Goal: Register for event/course

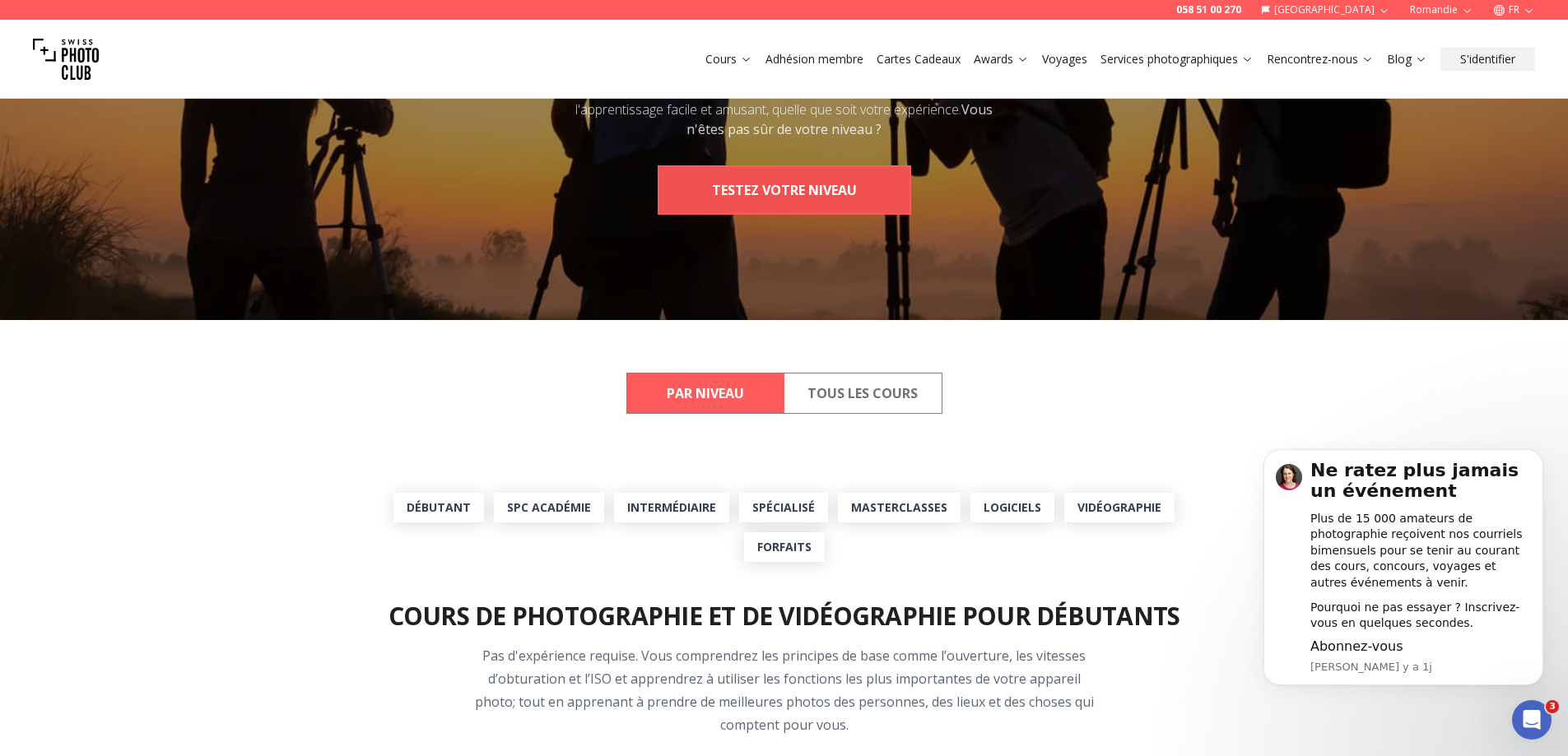
scroll to position [247, 0]
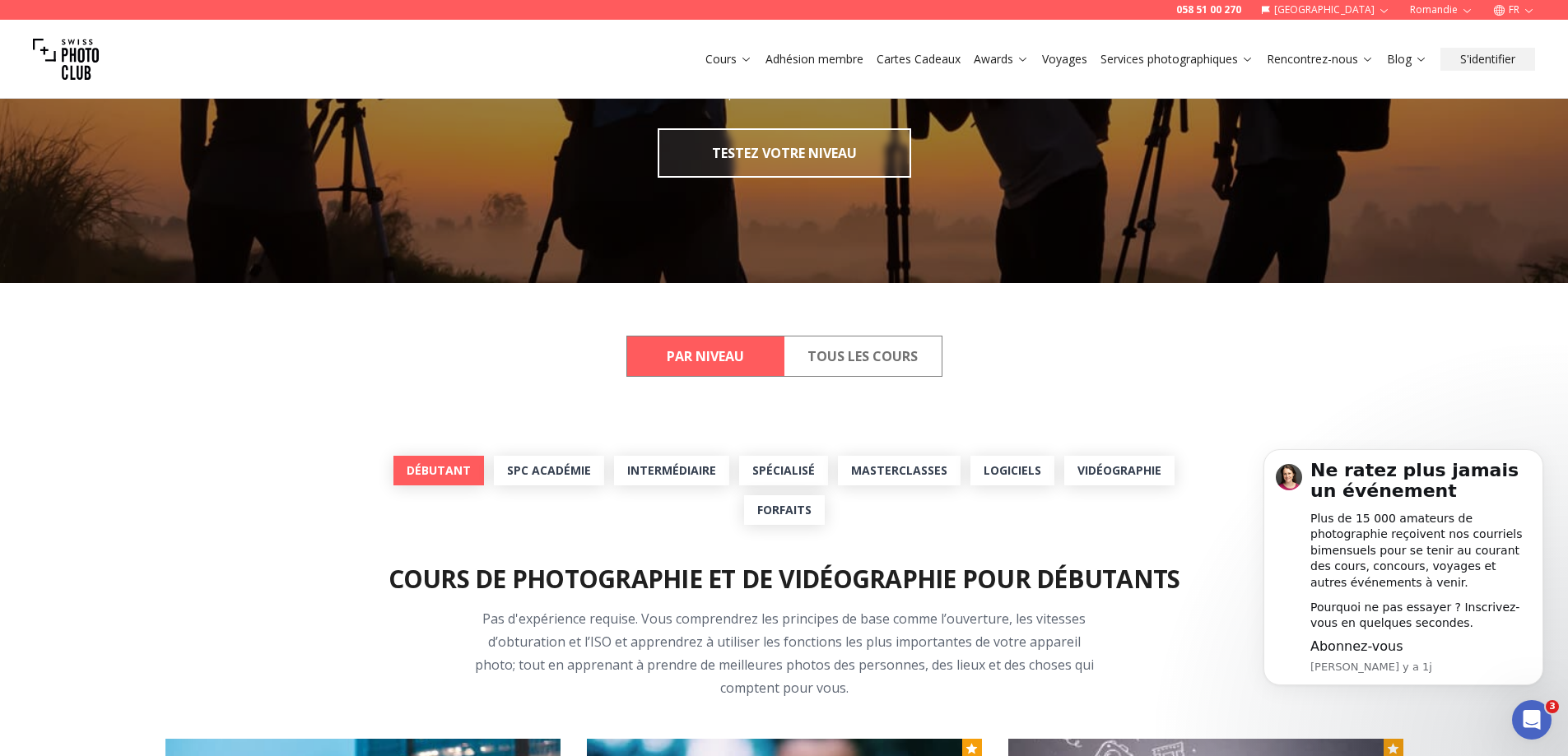
click at [477, 481] on link "Débutant" at bounding box center [438, 470] width 90 height 30
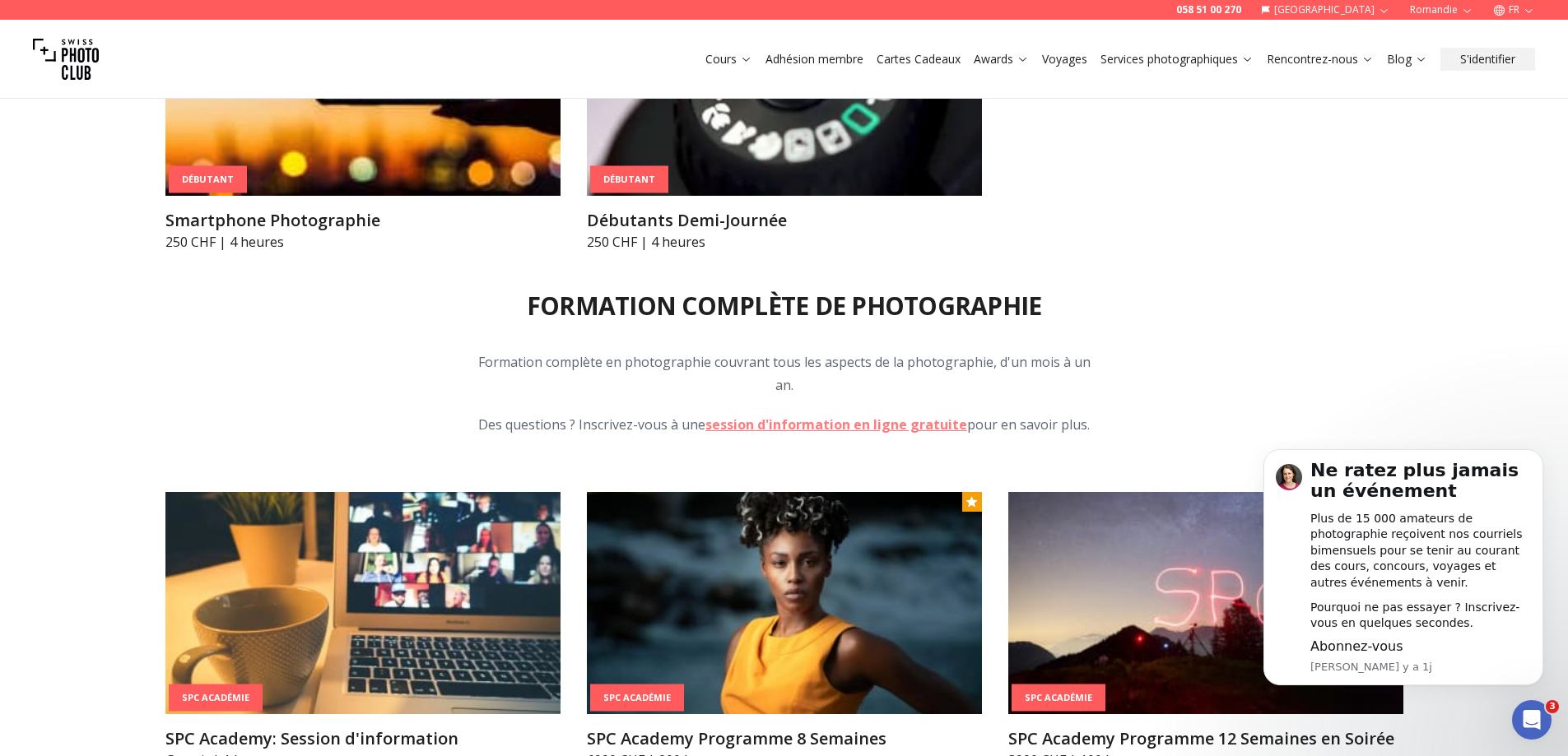
scroll to position [1844, 0]
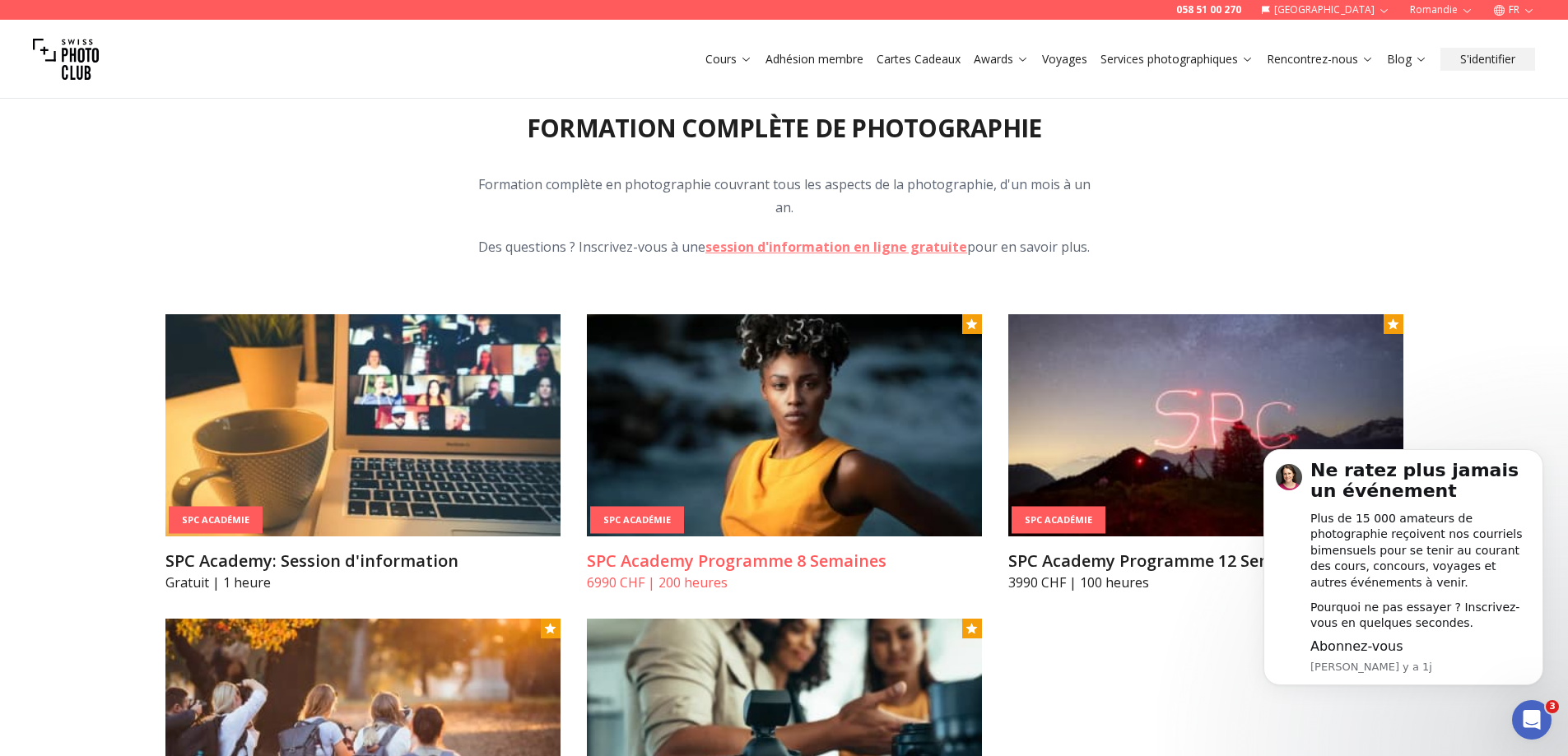
click at [871, 476] on img at bounding box center [784, 425] width 395 height 222
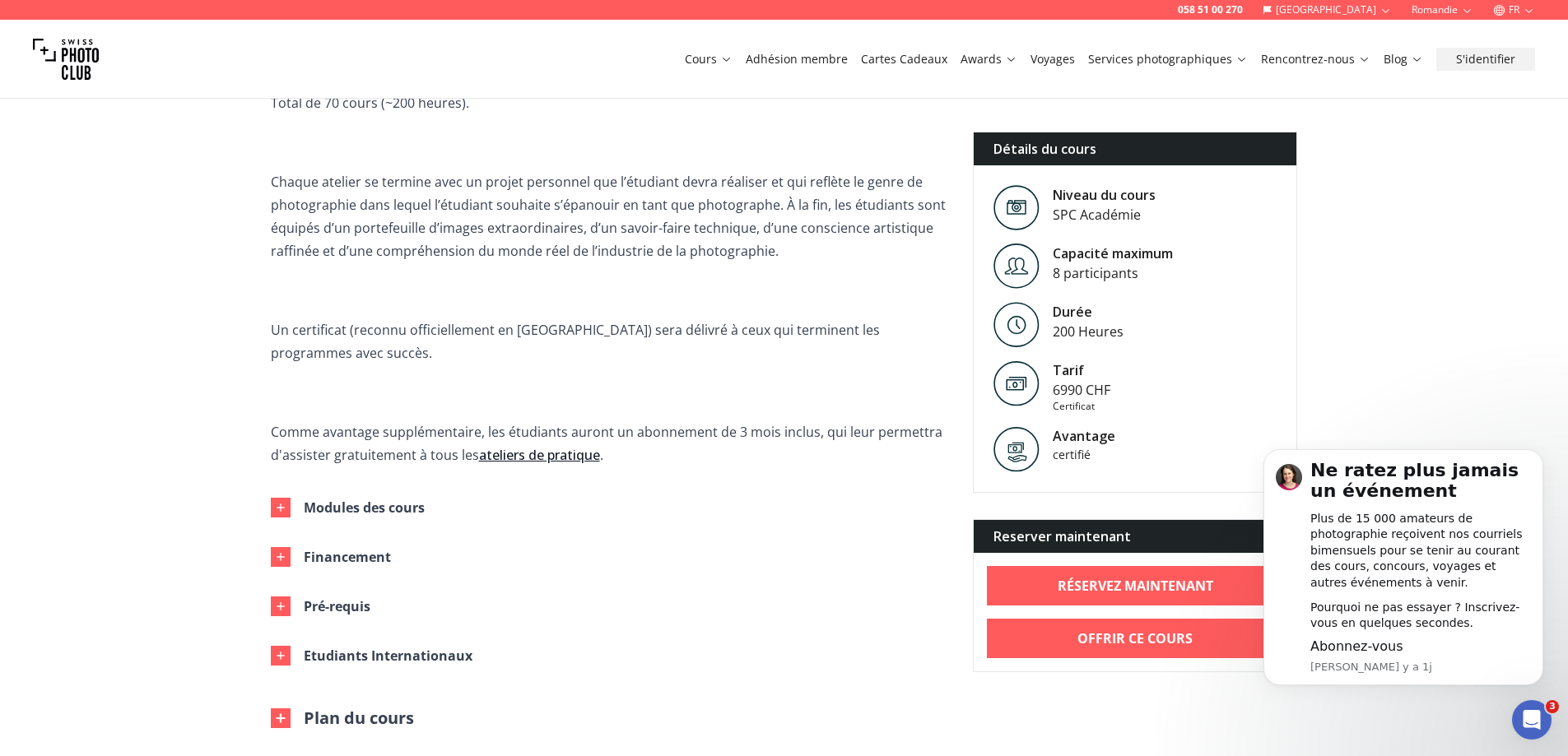
scroll to position [658, 0]
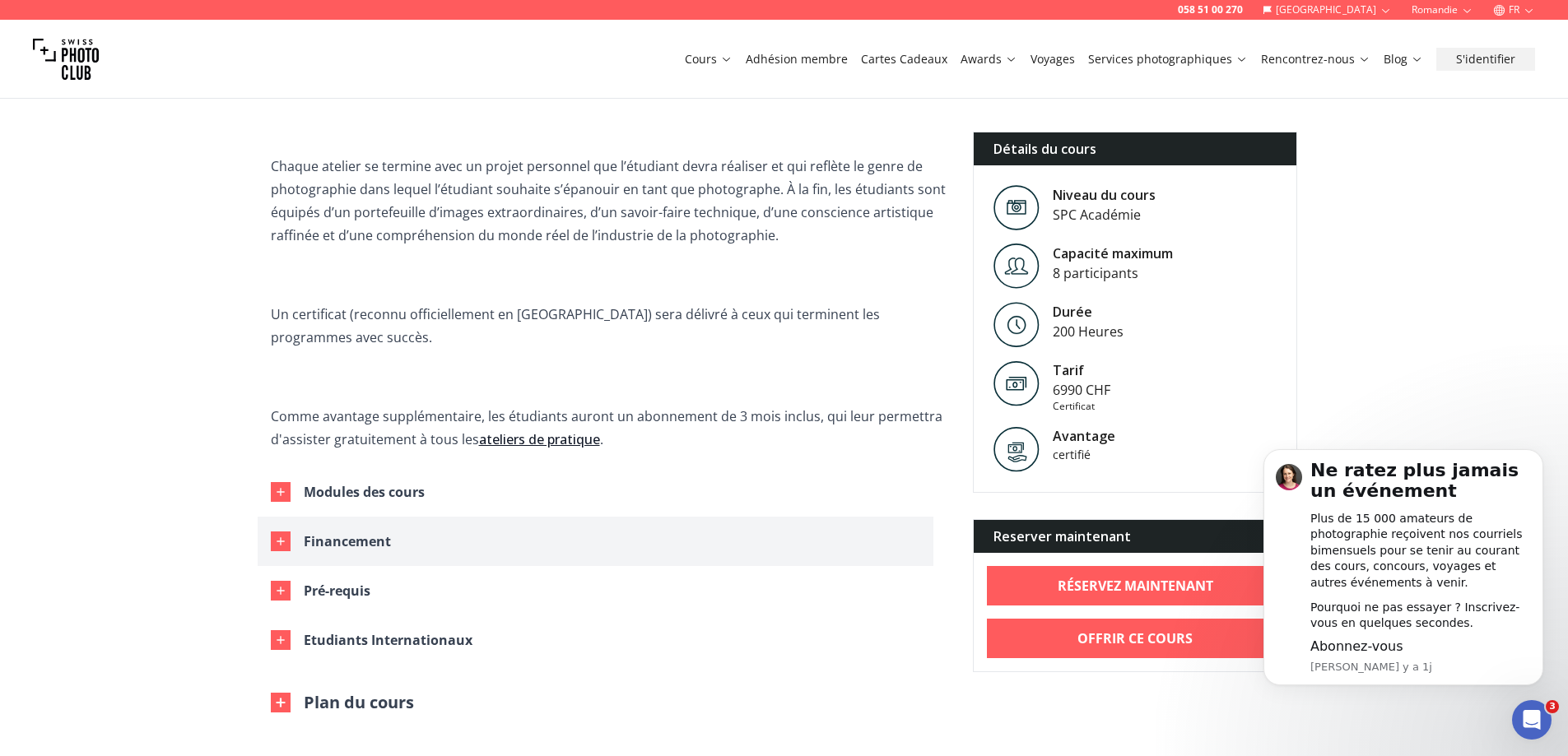
click at [297, 517] on button "Financement" at bounding box center [595, 541] width 675 height 49
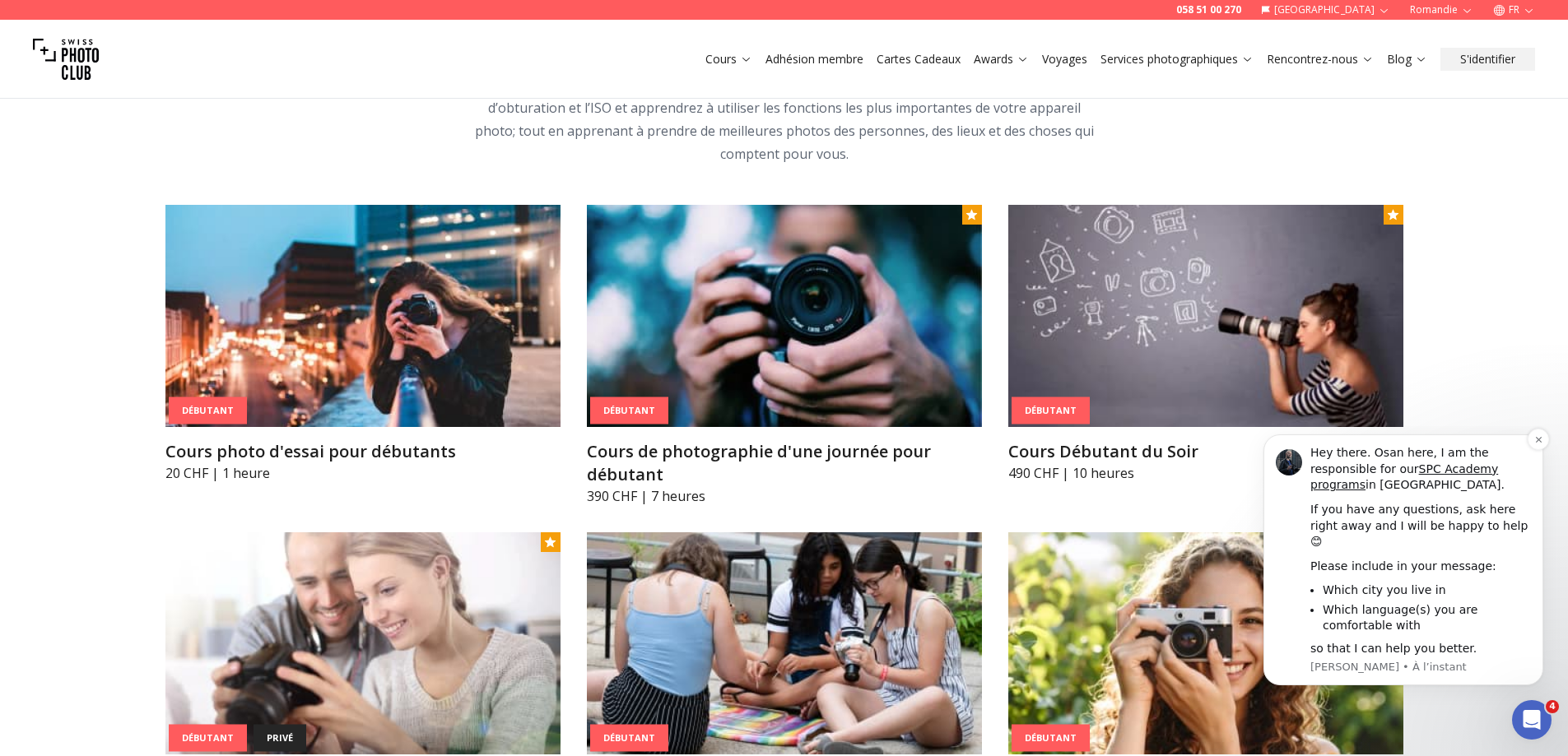
scroll to position [775, 0]
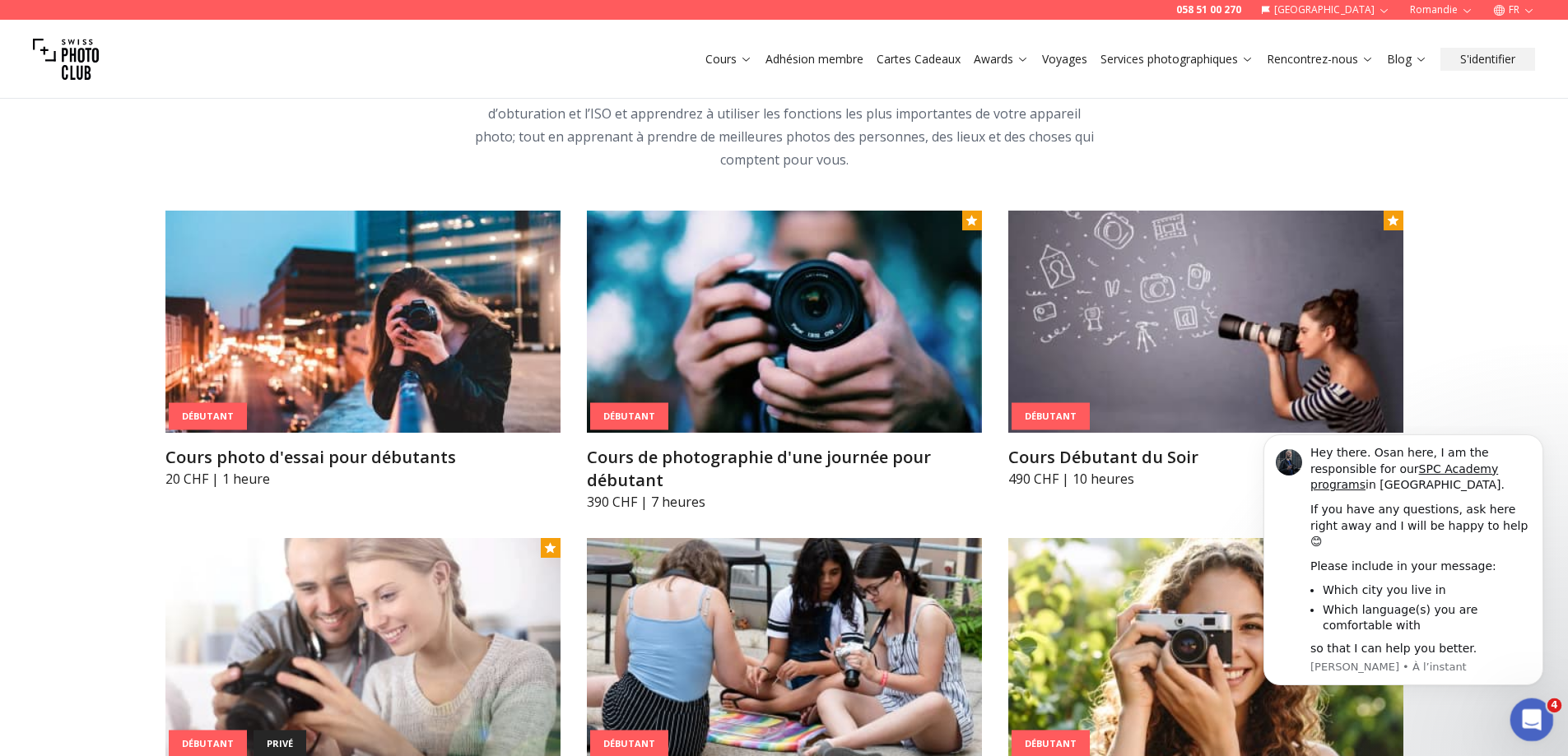
click at [1531, 713] on icon "Ouvrir le Messenger Intercom" at bounding box center [1530, 718] width 27 height 27
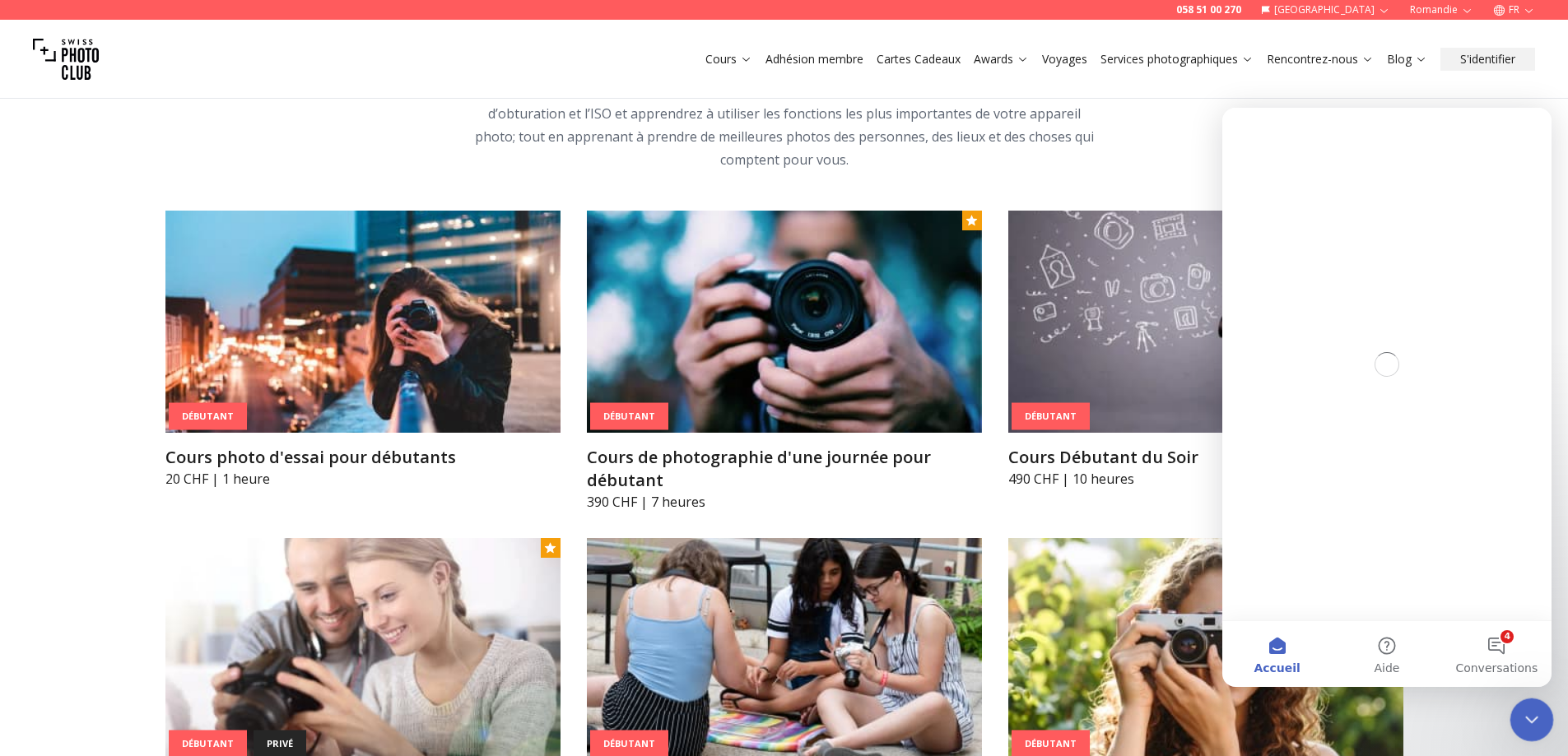
scroll to position [0, 0]
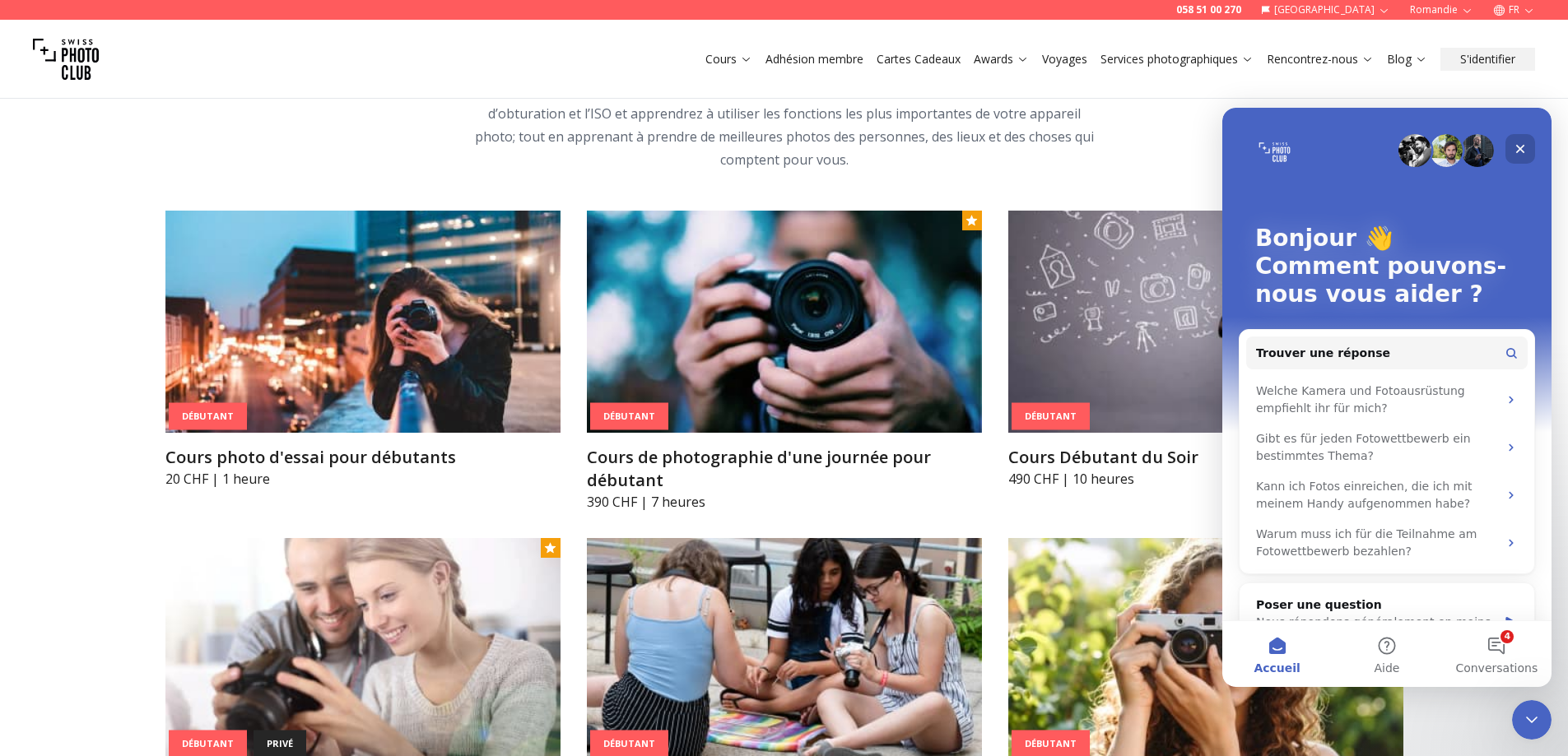
click at [1517, 143] on icon "Fermer" at bounding box center [1519, 148] width 13 height 13
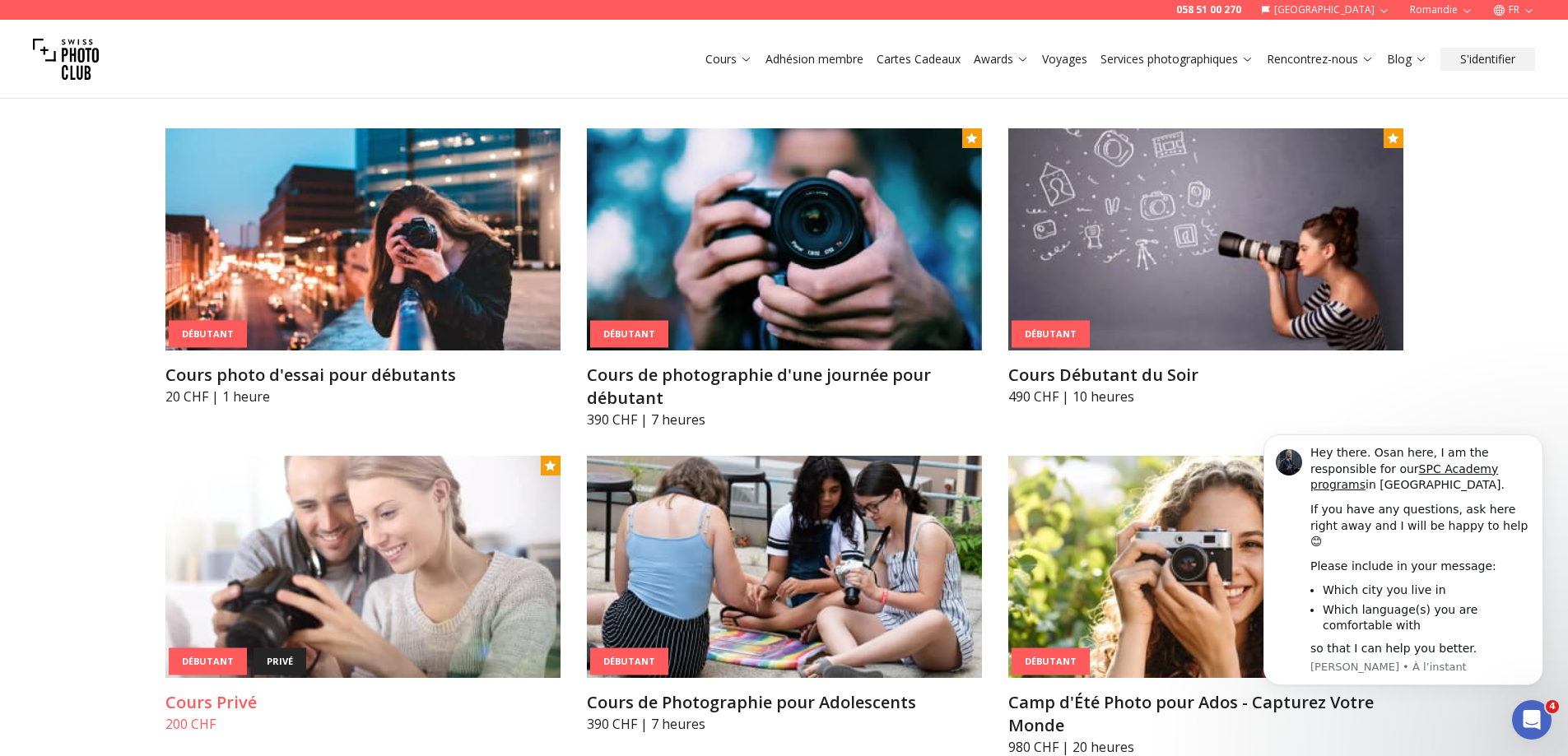
scroll to position [939, 0]
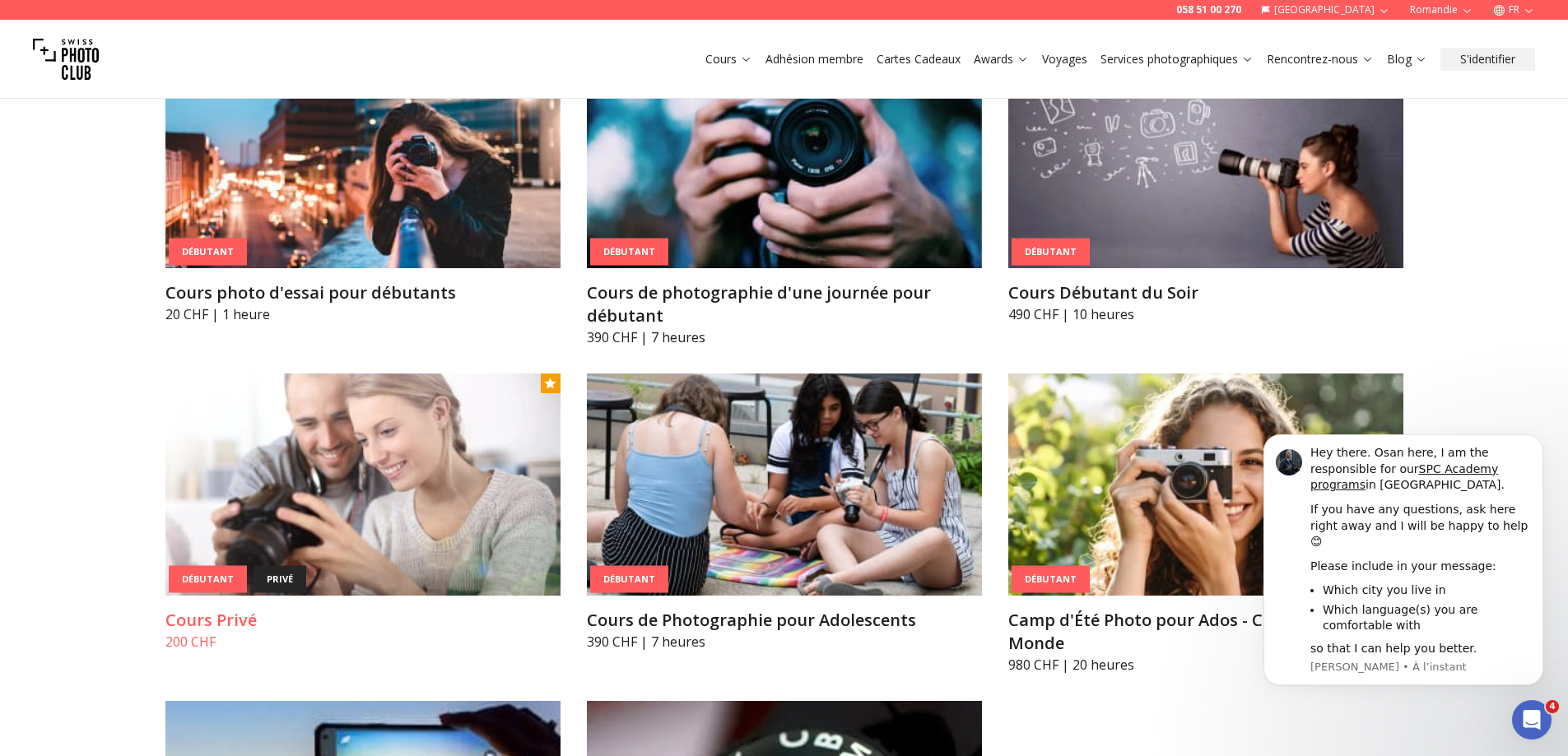
click at [263, 482] on img at bounding box center [362, 484] width 395 height 222
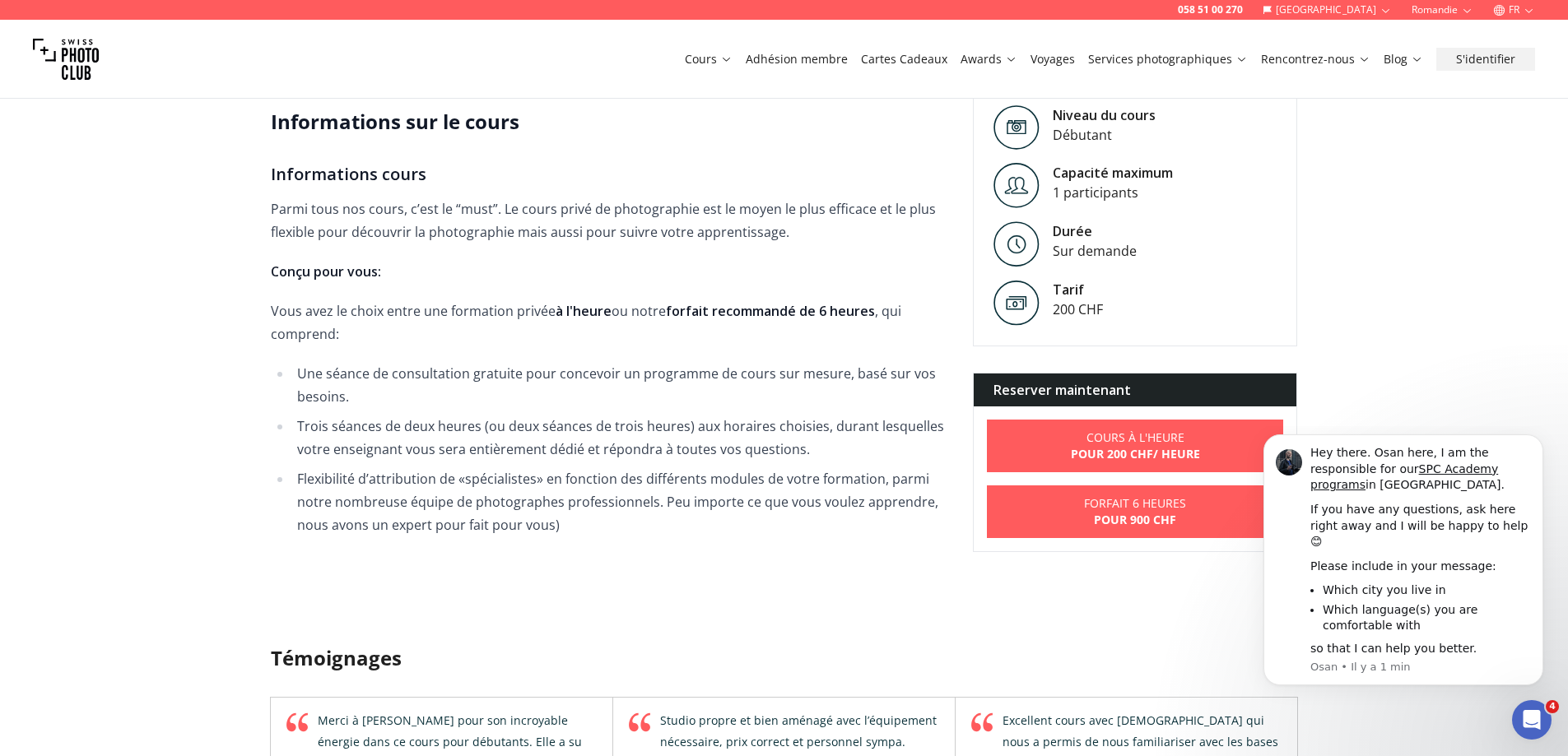
scroll to position [412, 0]
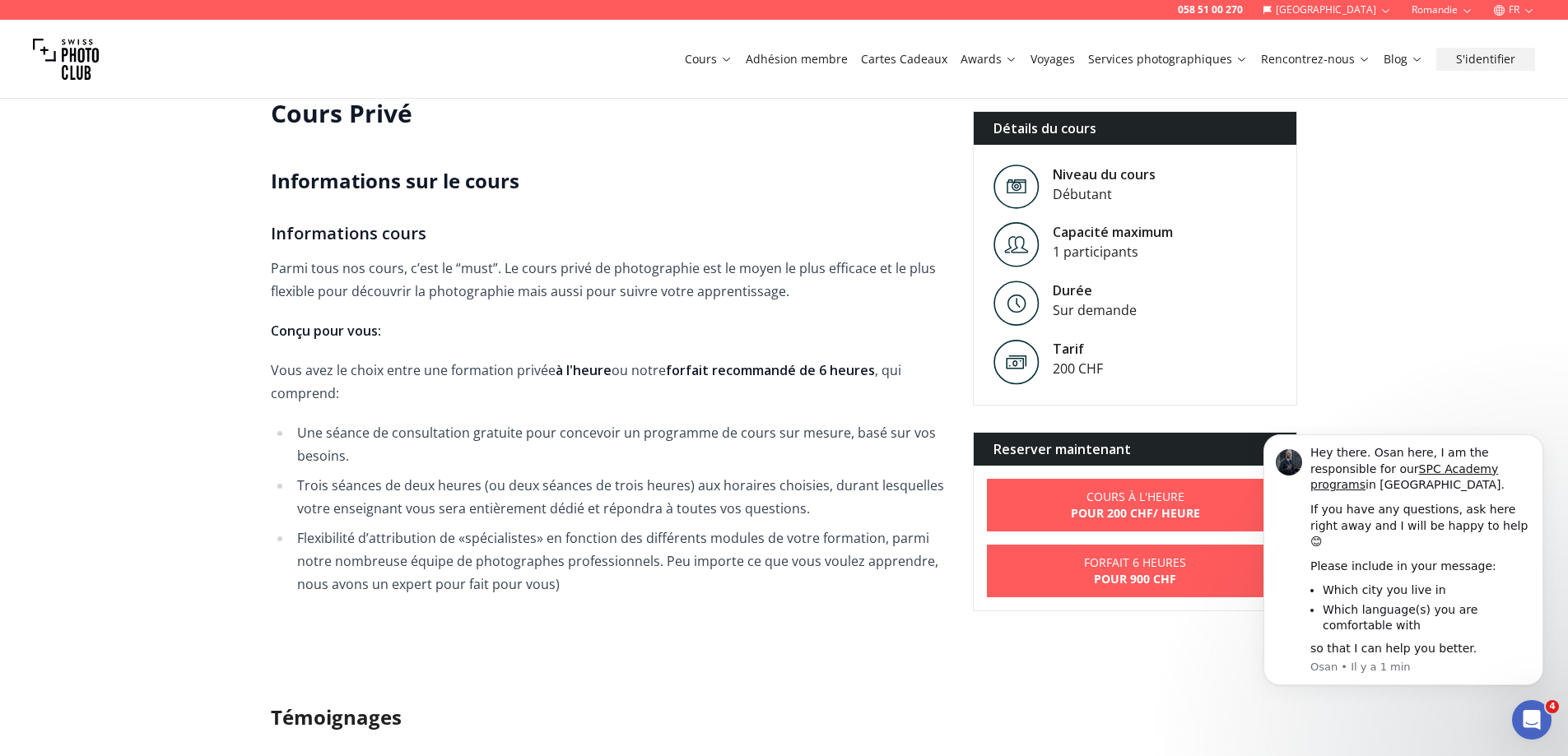
click at [801, 56] on link "Adhésion membre" at bounding box center [796, 59] width 102 height 16
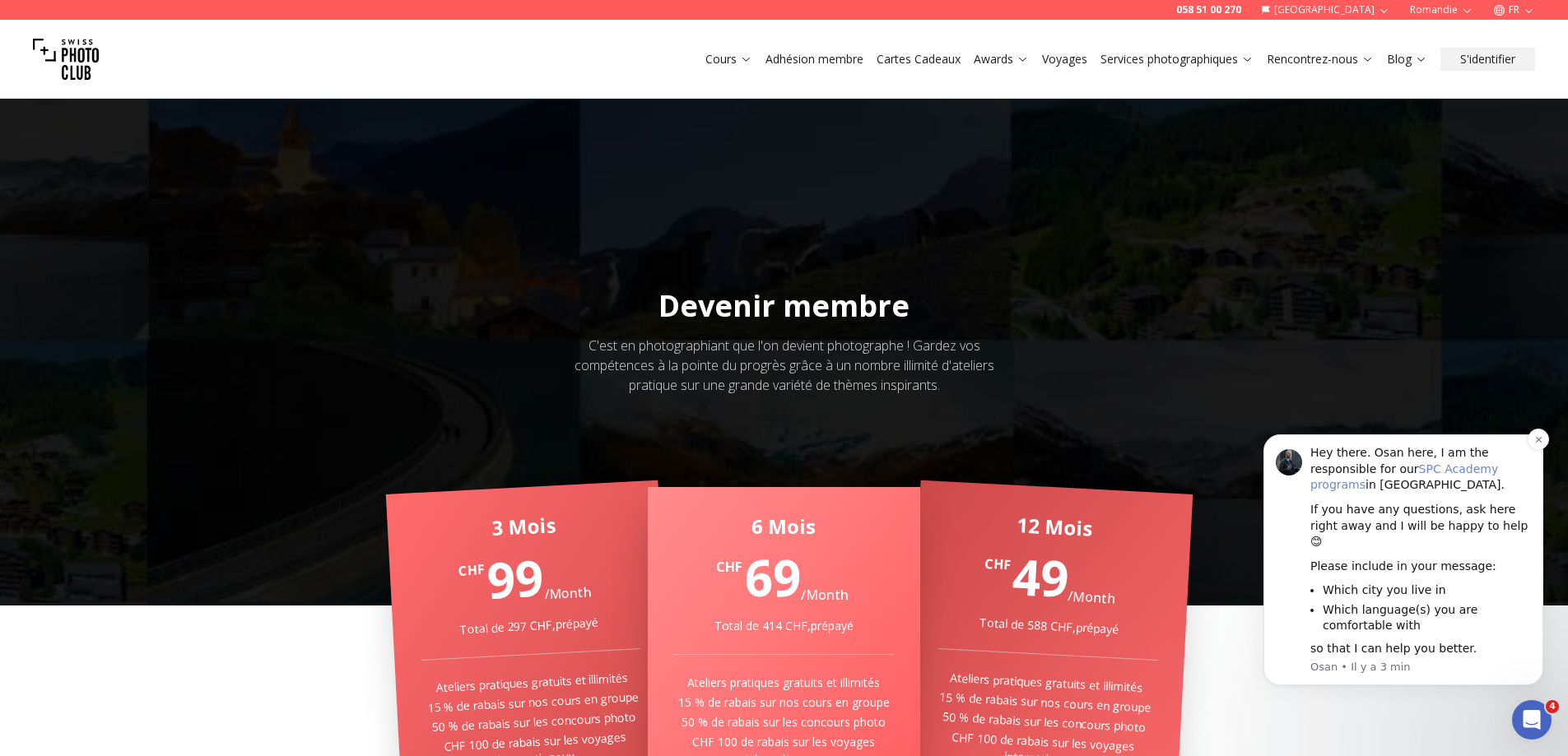
click at [1406, 488] on link "SPC Academy programs" at bounding box center [1403, 476] width 188 height 30
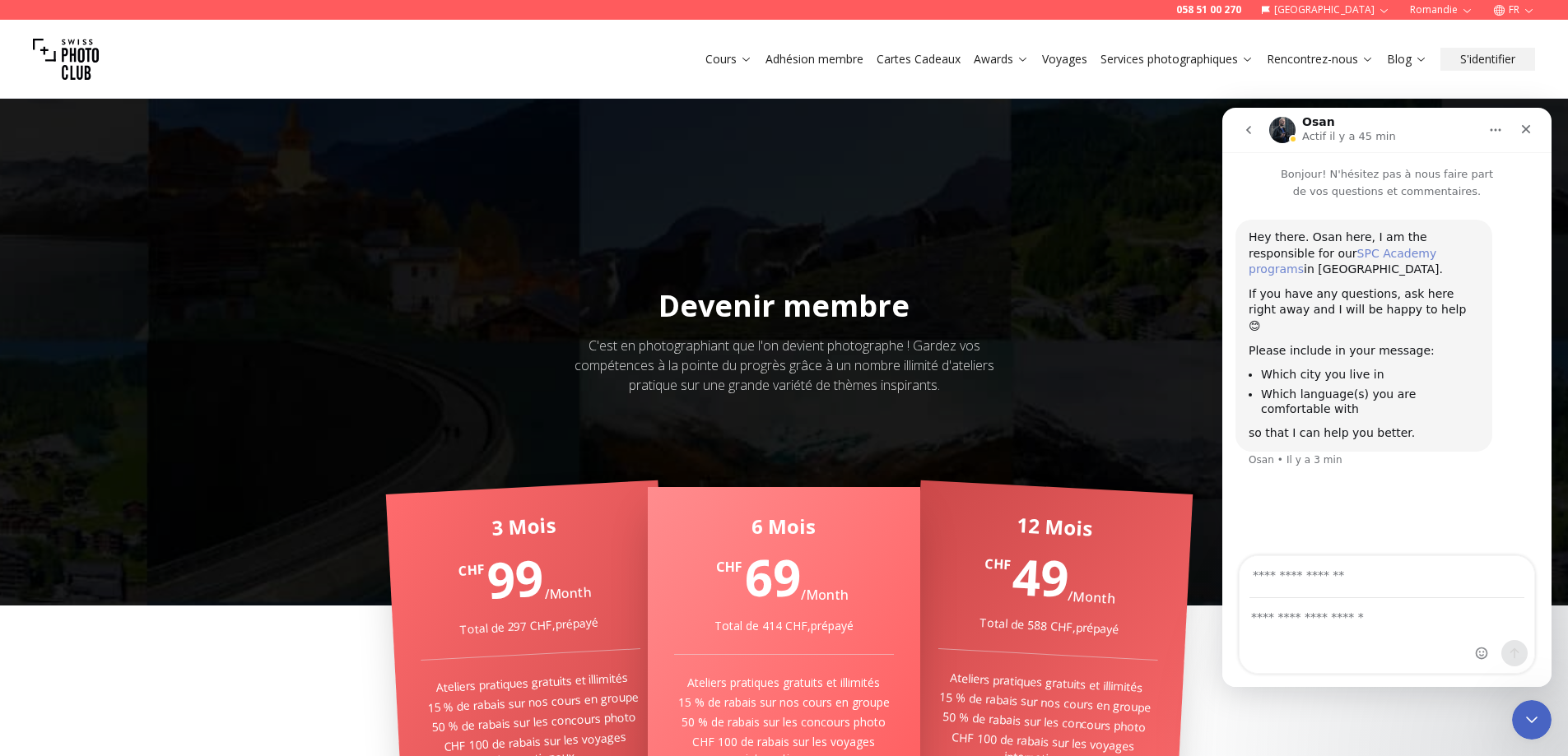
click at [1351, 253] on link "SPC Academy programs" at bounding box center [1342, 262] width 188 height 30
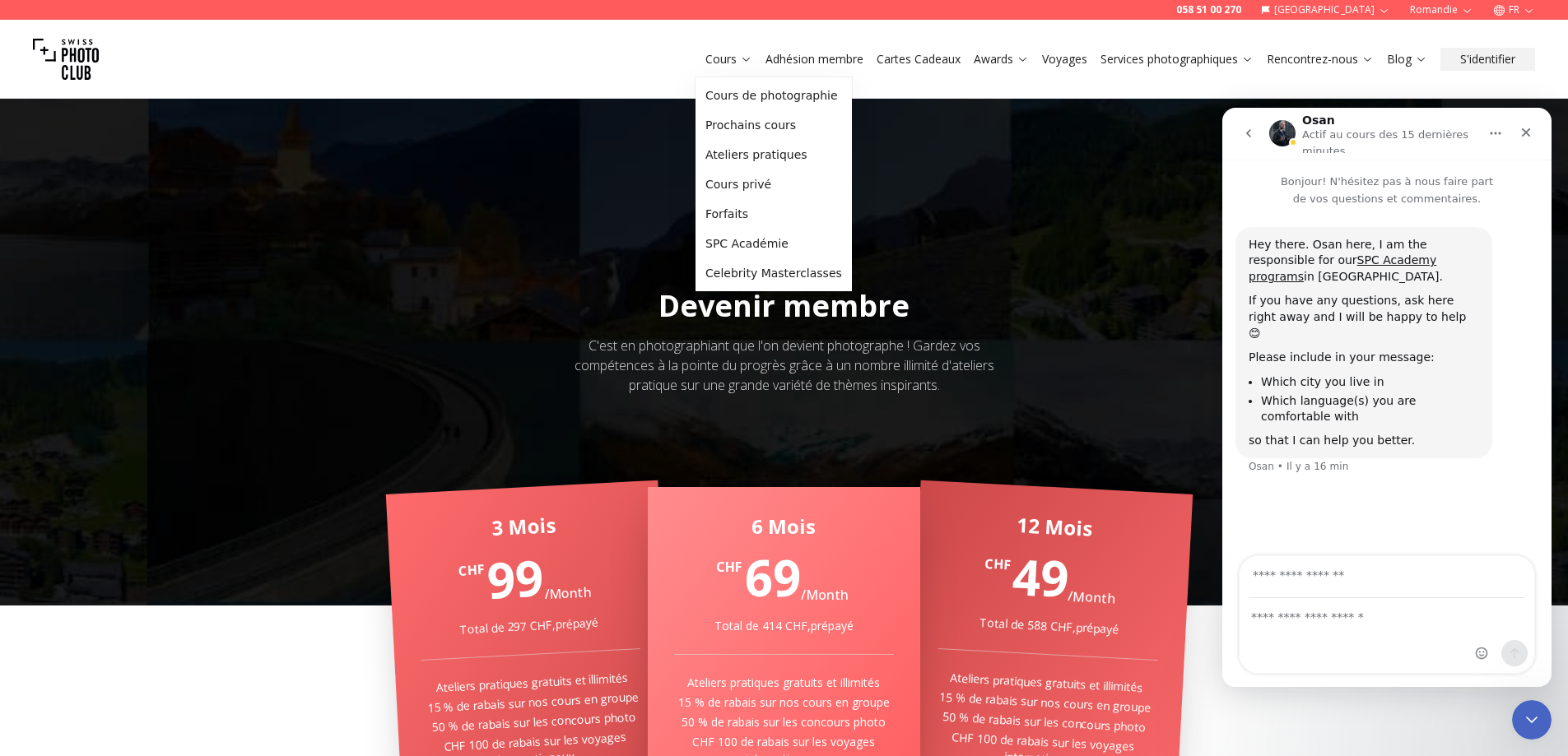
click at [735, 56] on link "Cours" at bounding box center [728, 59] width 47 height 16
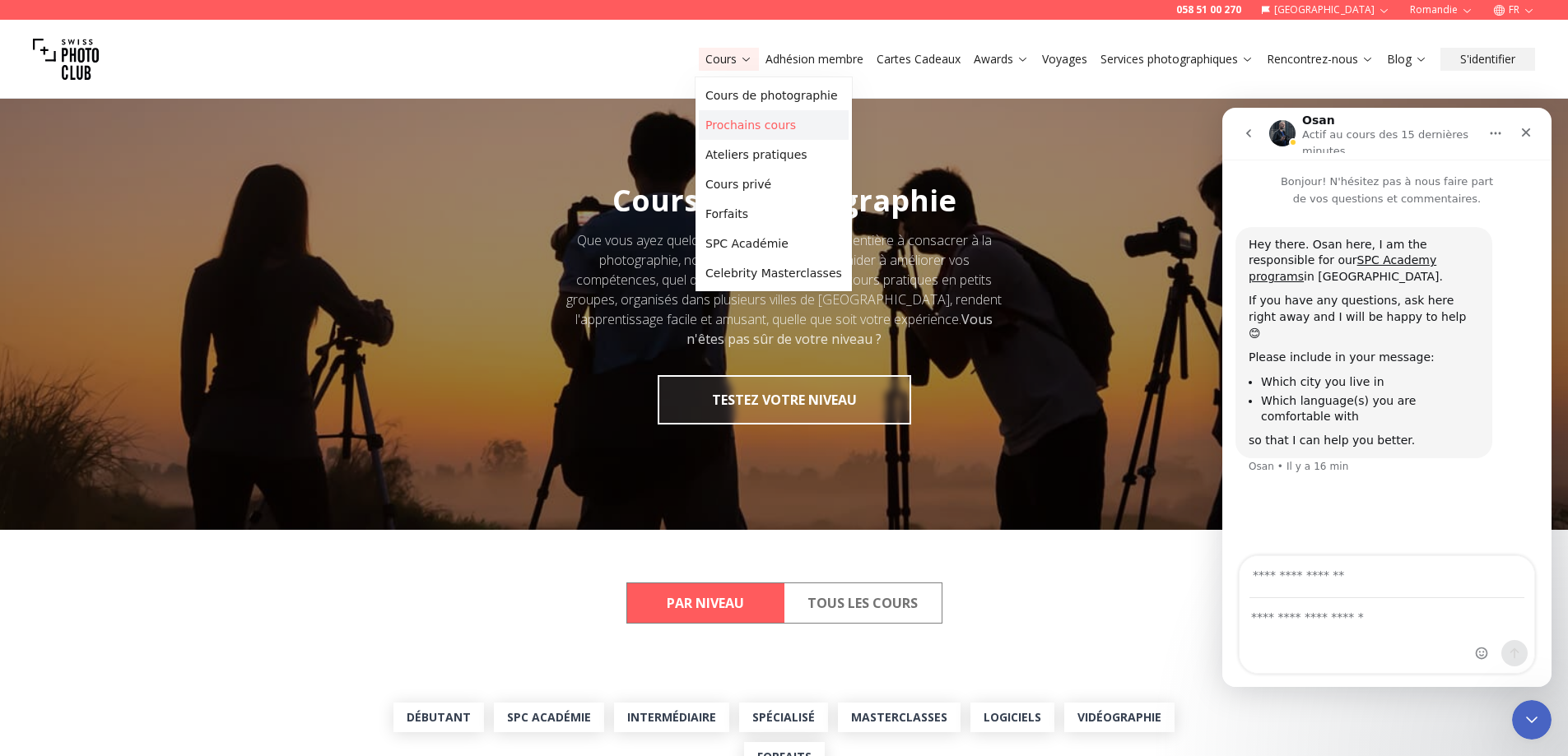
click at [740, 121] on link "Prochains cours" at bounding box center [773, 124] width 150 height 30
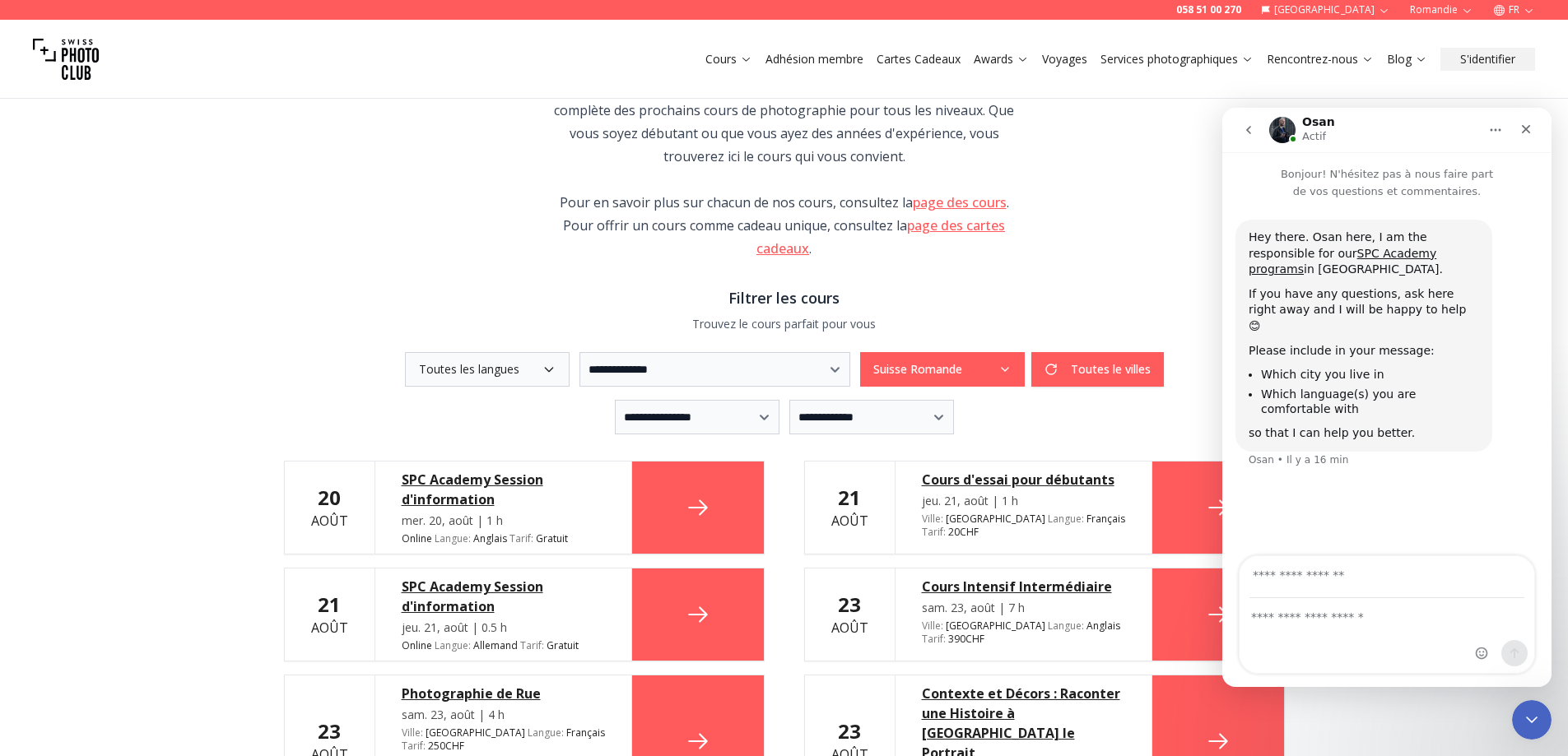
scroll to position [247, 0]
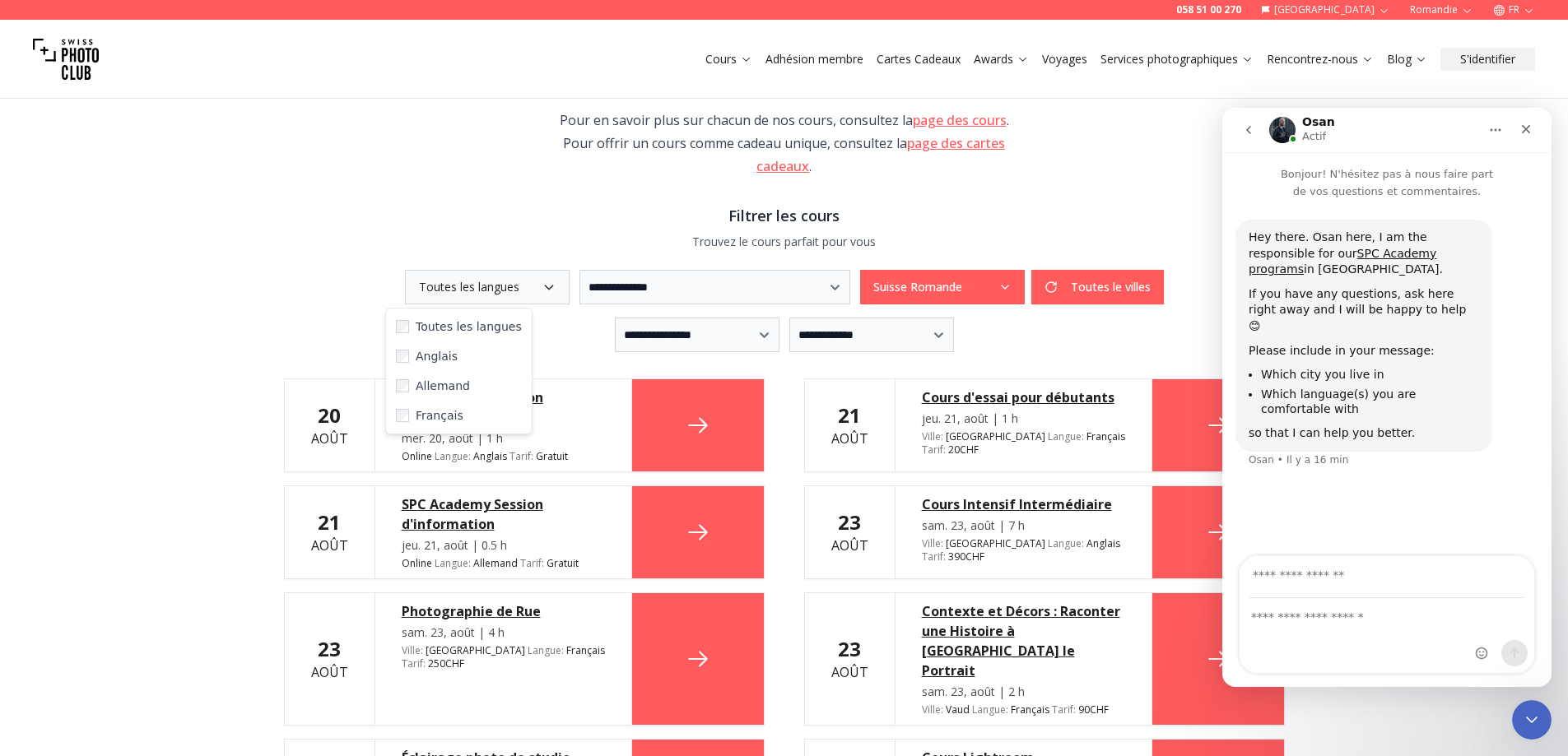
click at [525, 290] on button "Toutes les langues" at bounding box center [487, 287] width 165 height 35
click at [437, 415] on span "Français" at bounding box center [439, 415] width 48 height 16
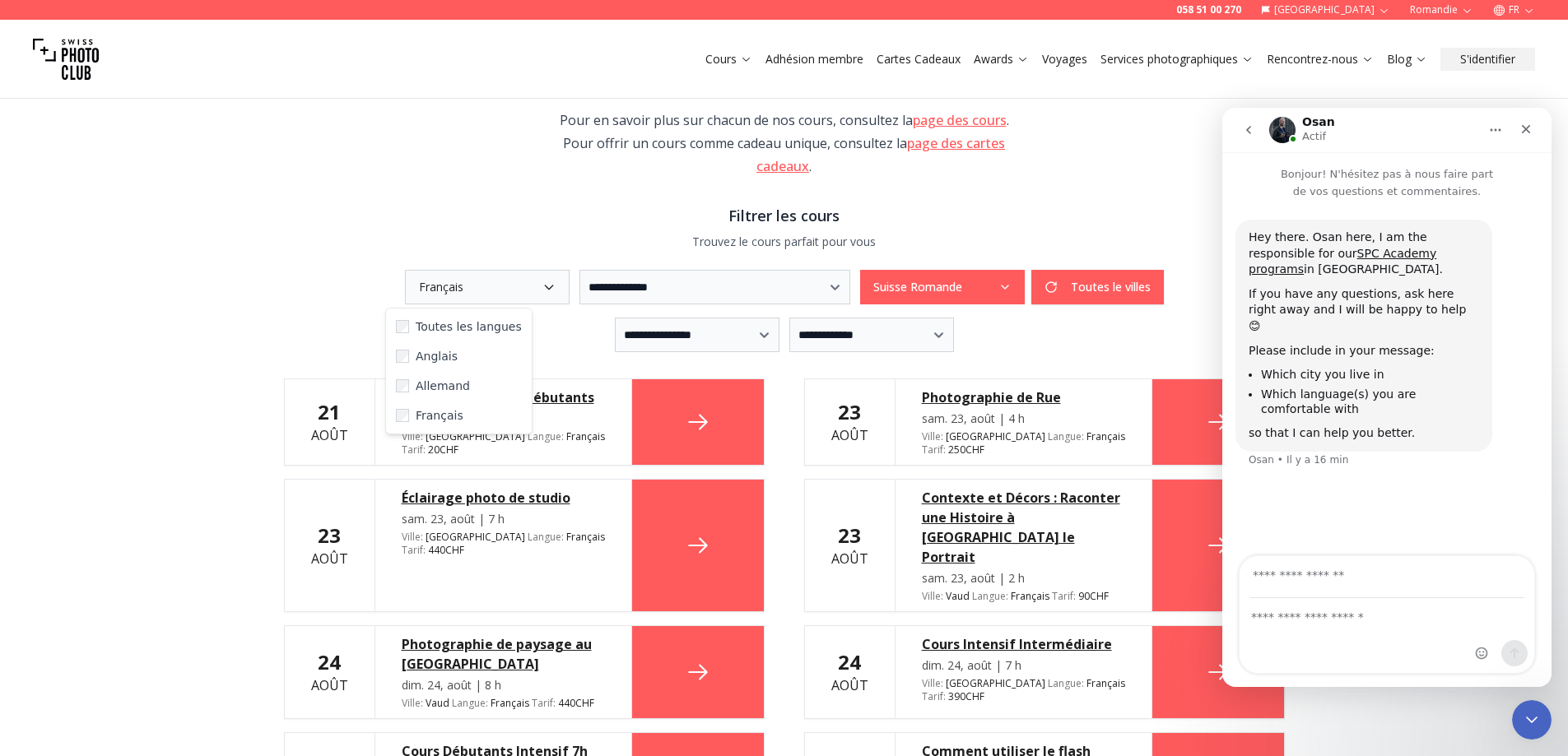
click at [1011, 286] on icon "button" at bounding box center [1004, 286] width 13 height 13
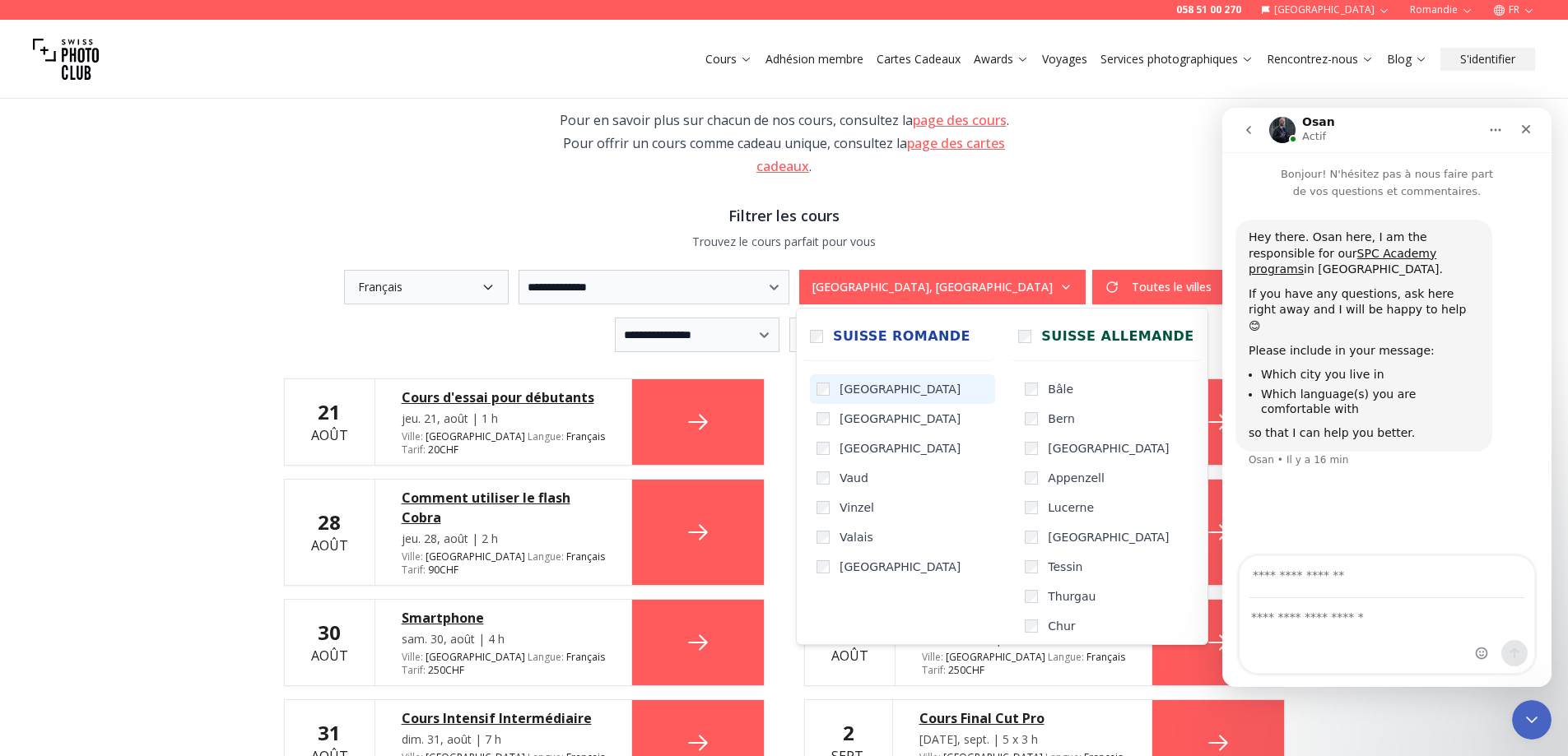
click at [860, 389] on span "[GEOGRAPHIC_DATA]" at bounding box center [900, 389] width 121 height 16
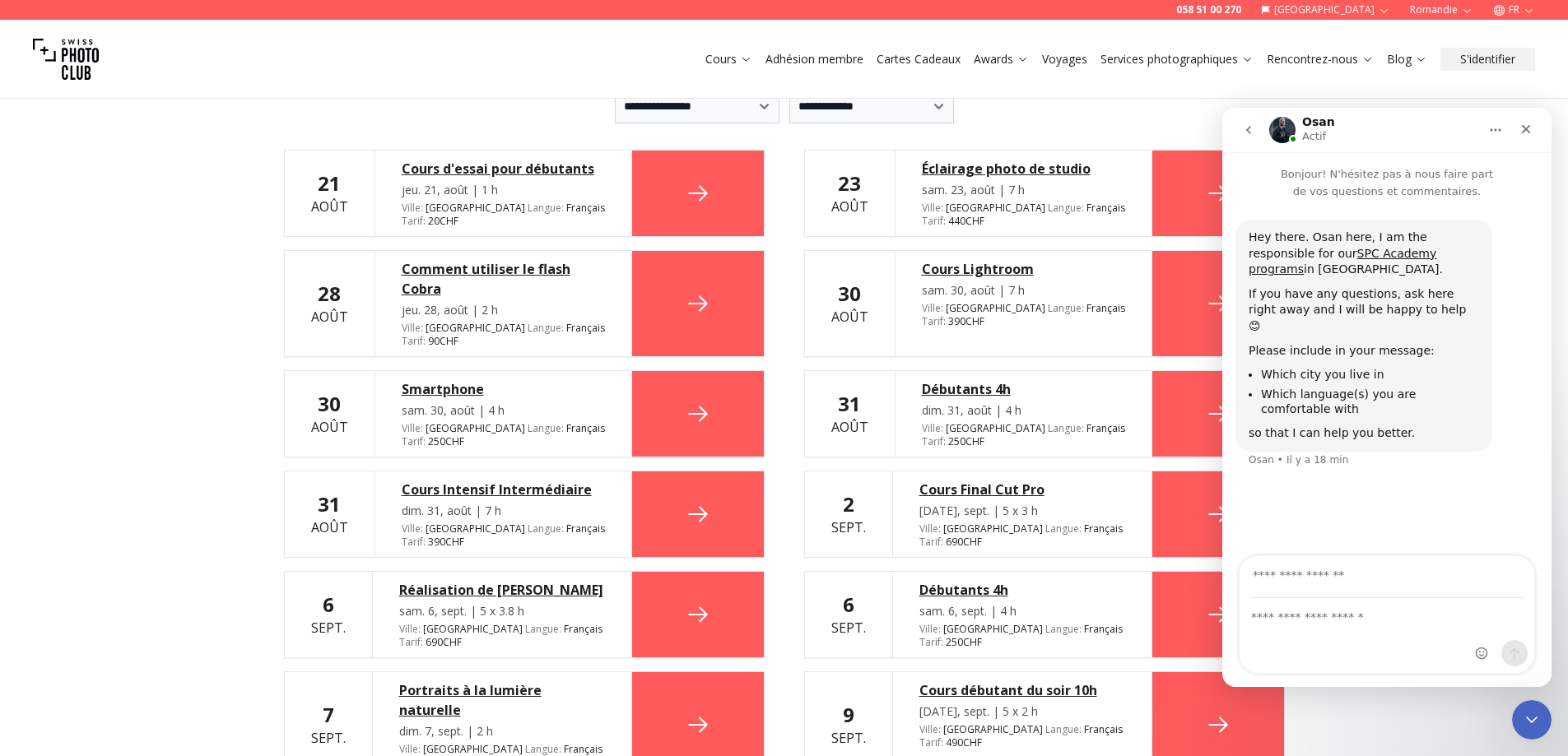
scroll to position [493, 0]
